Goal: Obtain resource: Obtain resource

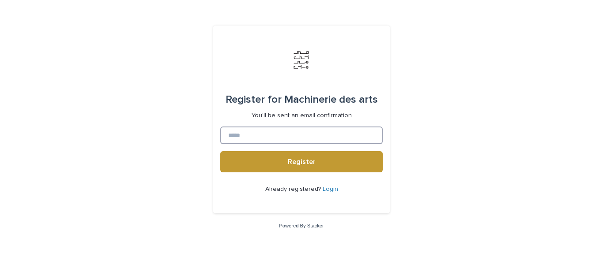
click at [267, 138] on input at bounding box center [301, 136] width 162 height 18
type input "**********"
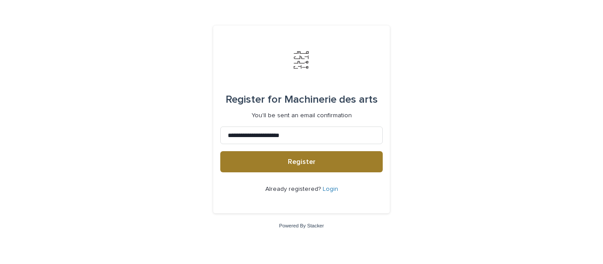
click at [300, 165] on span "Register" at bounding box center [302, 161] width 28 height 7
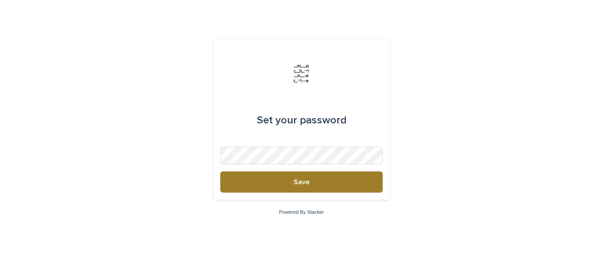
click at [307, 182] on span "Save" at bounding box center [301, 182] width 16 height 7
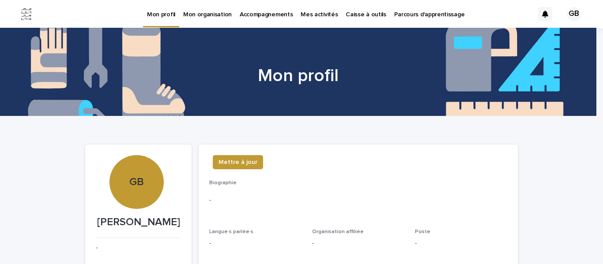
click at [360, 11] on p "Caisse à outils" at bounding box center [366, 9] width 40 height 19
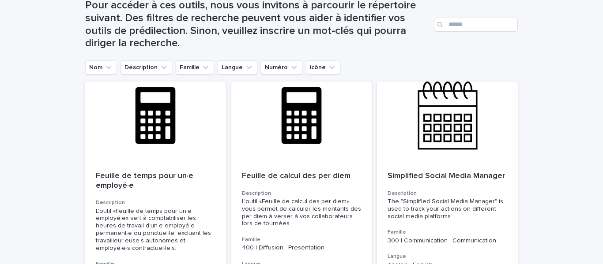
scroll to position [135, 0]
click at [455, 26] on input "Search" at bounding box center [476, 25] width 84 height 14
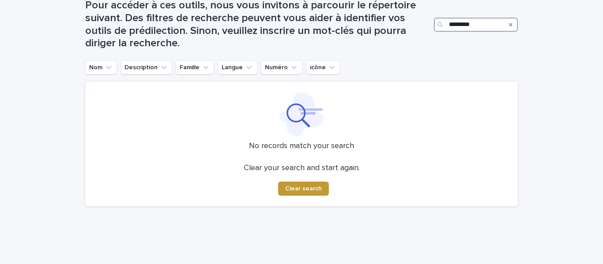
type input "**********"
click at [311, 188] on span "Clear search" at bounding box center [303, 189] width 37 height 6
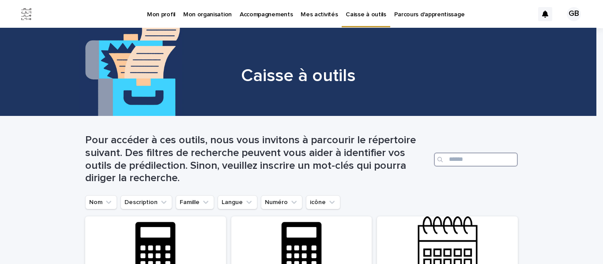
click at [450, 158] on input "Search" at bounding box center [476, 160] width 84 height 14
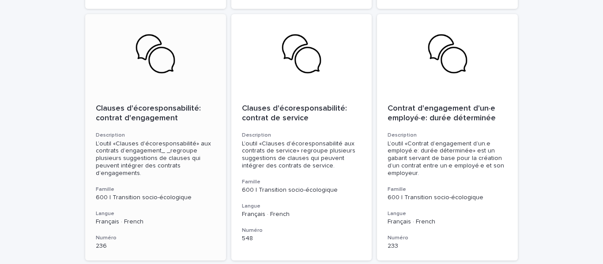
scroll to position [462, 0]
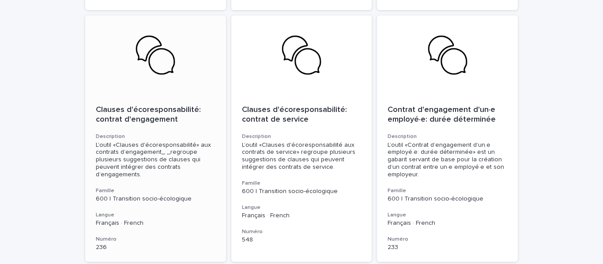
type input "***"
click at [180, 169] on div "L’outil «Clauses d'écoresponsabilité» aux contrats d’engagement_ _regroupe plus…" at bounding box center [156, 160] width 120 height 37
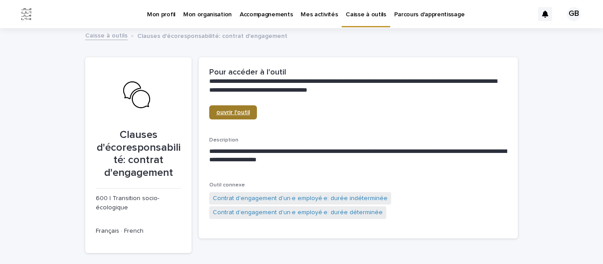
click at [233, 114] on span "ouvrir l'outil" at bounding box center [233, 112] width 34 height 6
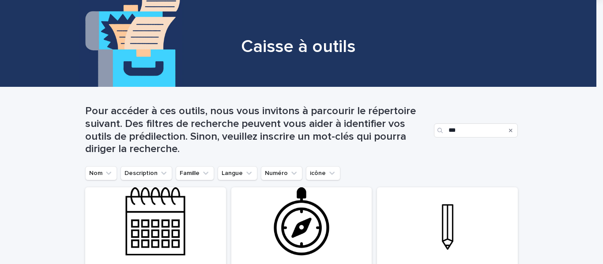
scroll to position [30, 0]
click at [465, 127] on input "***" at bounding box center [476, 130] width 84 height 14
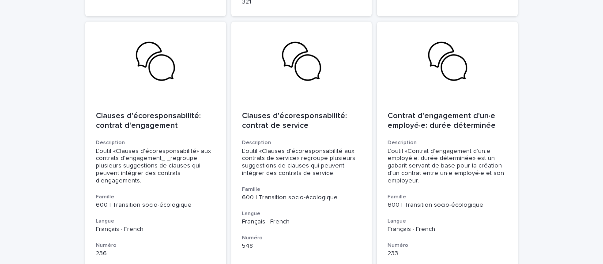
scroll to position [457, 0]
click at [326, 124] on div "Clauses d'écoresponsabilité: contrat de service Description L’outil «Clauses d'…" at bounding box center [301, 181] width 141 height 160
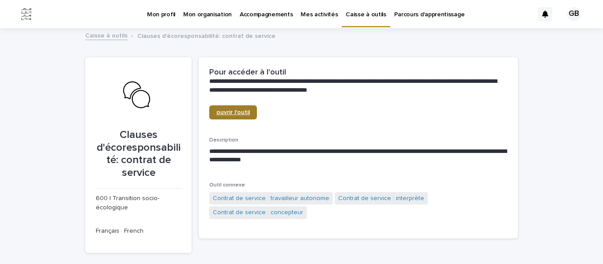
click at [232, 111] on span "ouvrir l'outil" at bounding box center [233, 112] width 34 height 6
click at [108, 143] on p "Clauses d'écoresponsabilité: contrat de service" at bounding box center [138, 154] width 85 height 51
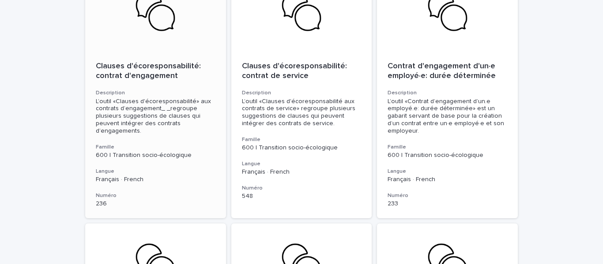
scroll to position [506, 0]
click at [195, 90] on h3 "Description" at bounding box center [156, 93] width 120 height 7
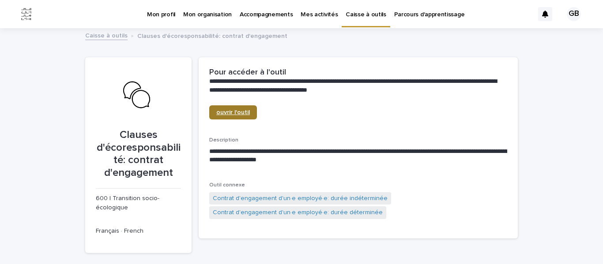
click at [243, 115] on span "ouvrir l'outil" at bounding box center [233, 112] width 34 height 6
click at [570, 14] on div "GB" at bounding box center [574, 14] width 14 height 14
click at [548, 41] on p "Log Out" at bounding box center [565, 37] width 56 height 15
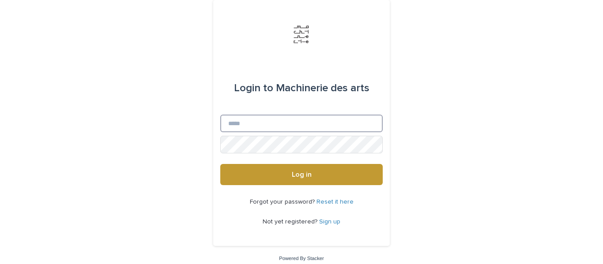
click at [261, 128] on input "Email" at bounding box center [301, 124] width 162 height 18
type input "**********"
click at [220, 164] on button "Log in" at bounding box center [301, 174] width 162 height 21
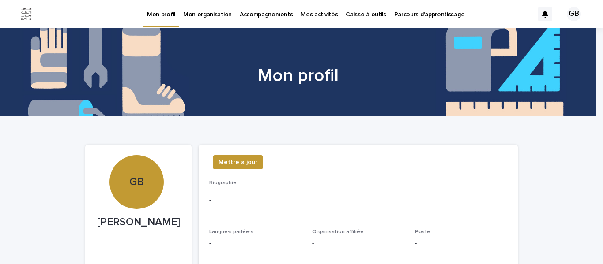
click at [358, 13] on p "Caisse à outils" at bounding box center [366, 9] width 40 height 19
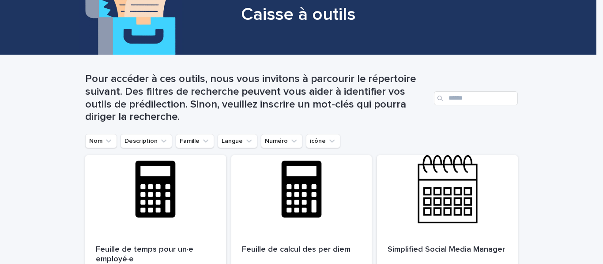
scroll to position [66, 0]
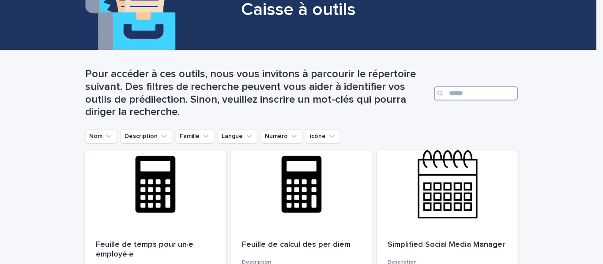
click at [454, 95] on input "Search" at bounding box center [476, 93] width 84 height 14
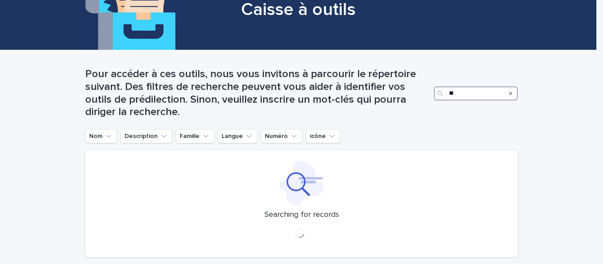
type input "*"
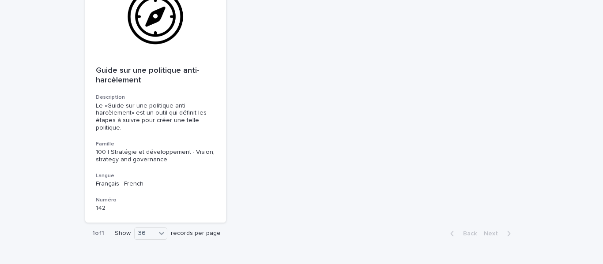
scroll to position [240, 0]
type input "**********"
click at [175, 175] on h3 "Langue" at bounding box center [156, 176] width 120 height 7
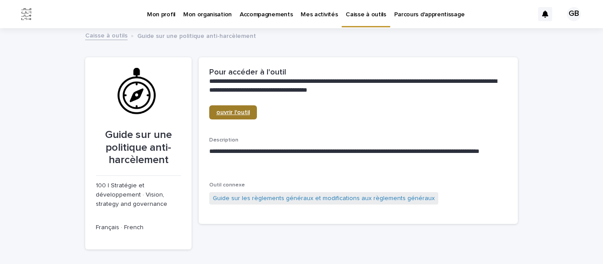
click at [238, 114] on span "ouvrir l'outil" at bounding box center [233, 112] width 34 height 6
click at [568, 13] on div "GB" at bounding box center [574, 14] width 14 height 14
click at [547, 37] on p "Log Out" at bounding box center [565, 37] width 56 height 15
